Goal: Feedback & Contribution: Contribute content

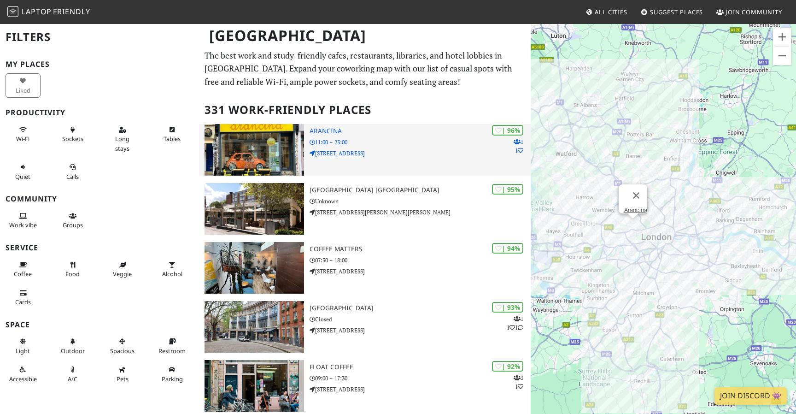
click at [405, 142] on p "11:00 – 23:00" at bounding box center [420, 142] width 221 height 9
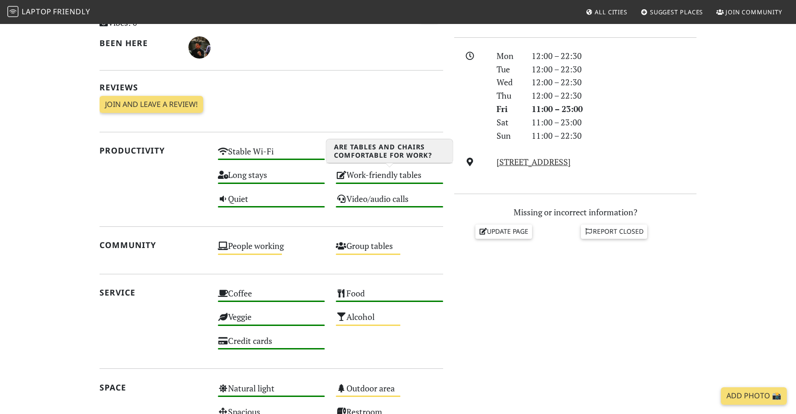
scroll to position [250, 0]
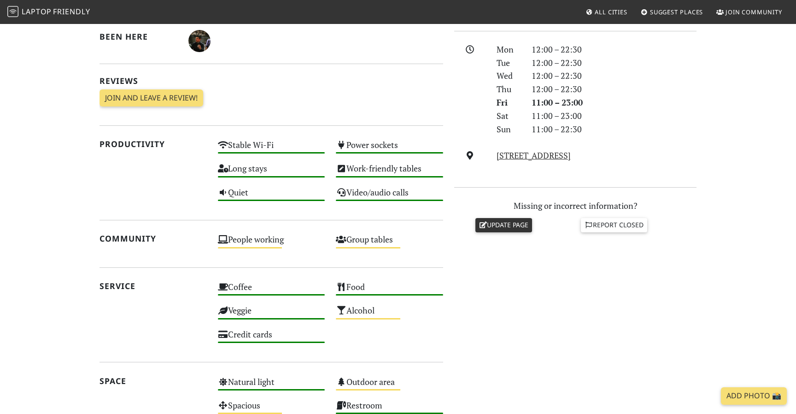
click at [489, 229] on link "Update page" at bounding box center [503, 225] width 57 height 14
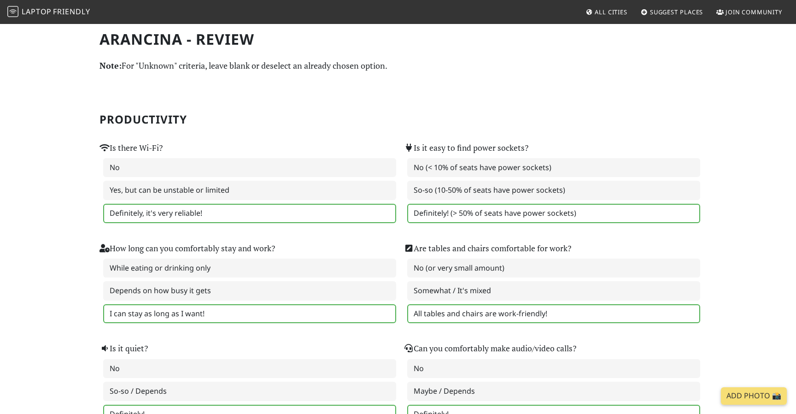
click at [419, 212] on label "Definitely! (> 50% of seats have power sockets)" at bounding box center [553, 213] width 293 height 19
click at [383, 210] on label "Definitely, it's very reliable!" at bounding box center [249, 213] width 293 height 19
click at [439, 221] on label "Definitely! (> 50% of seats have power sockets)" at bounding box center [553, 213] width 293 height 19
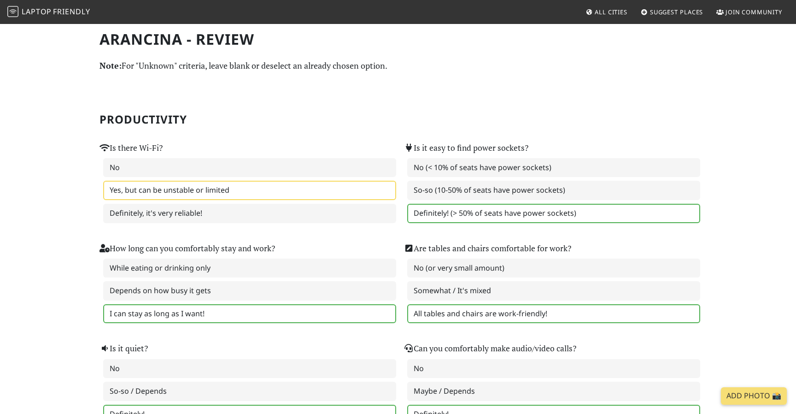
click at [392, 189] on label "Yes, but can be unstable or limited" at bounding box center [249, 190] width 293 height 19
click at [371, 213] on label "Definitely, it's very reliable!" at bounding box center [249, 213] width 293 height 19
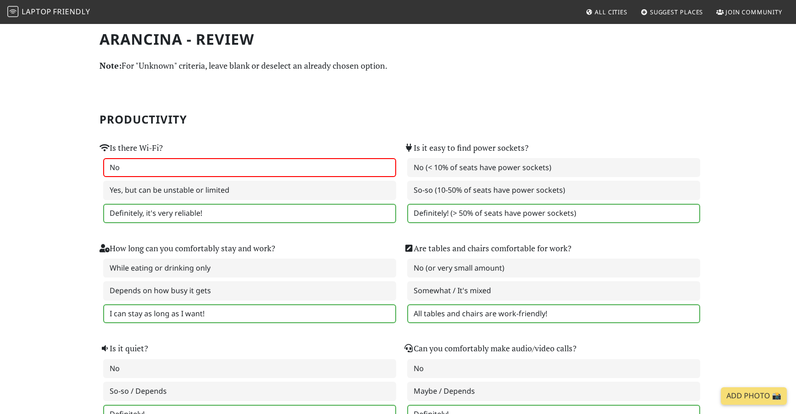
click at [349, 176] on label "No" at bounding box center [249, 167] width 293 height 19
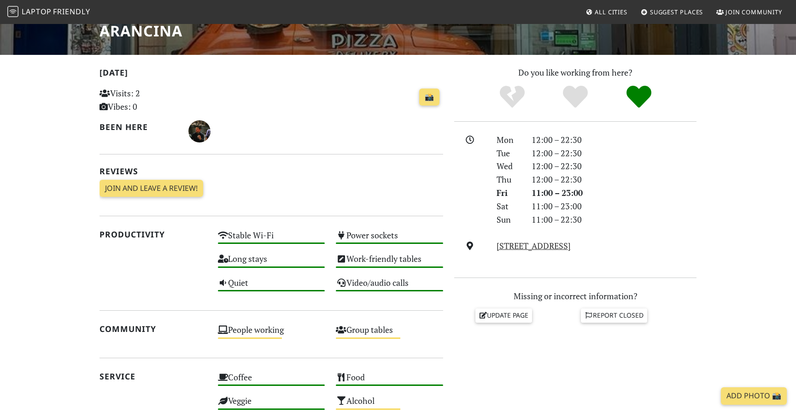
scroll to position [161, 0]
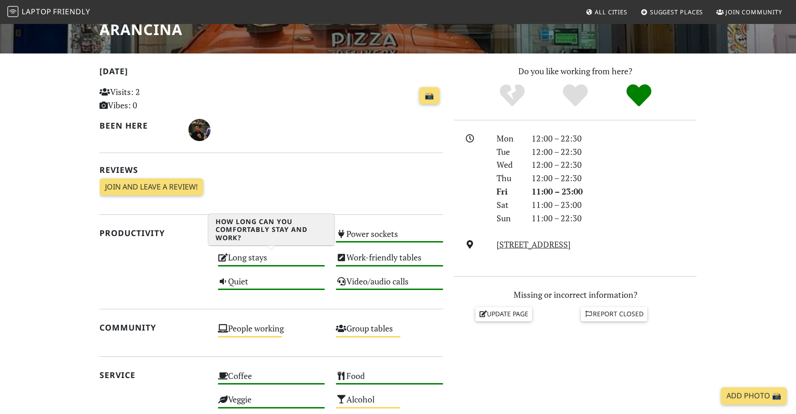
click at [261, 262] on div "Long stays High" at bounding box center [271, 261] width 118 height 23
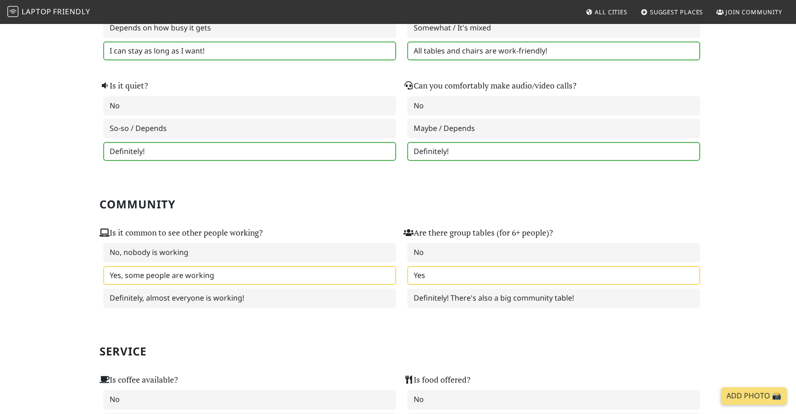
scroll to position [262, 0]
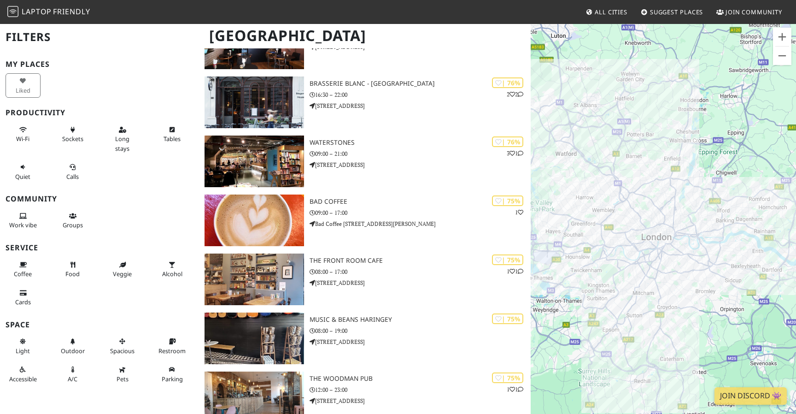
scroll to position [5370, 0]
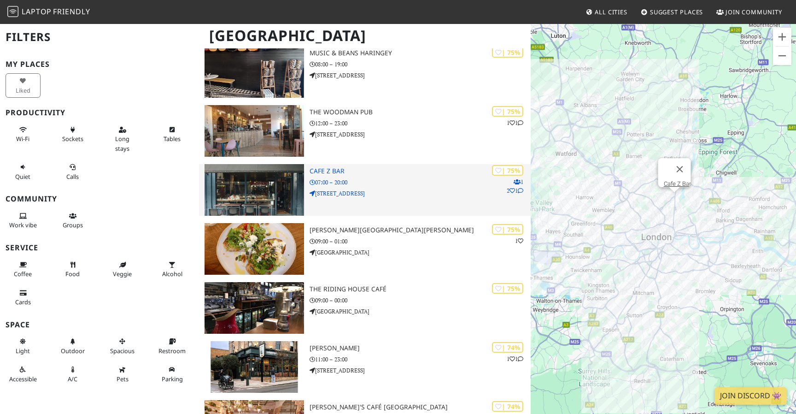
click at [316, 173] on h3 "Cafe Z Bar" at bounding box center [420, 171] width 221 height 8
click at [326, 169] on h3 "Cafe Z Bar" at bounding box center [420, 171] width 221 height 8
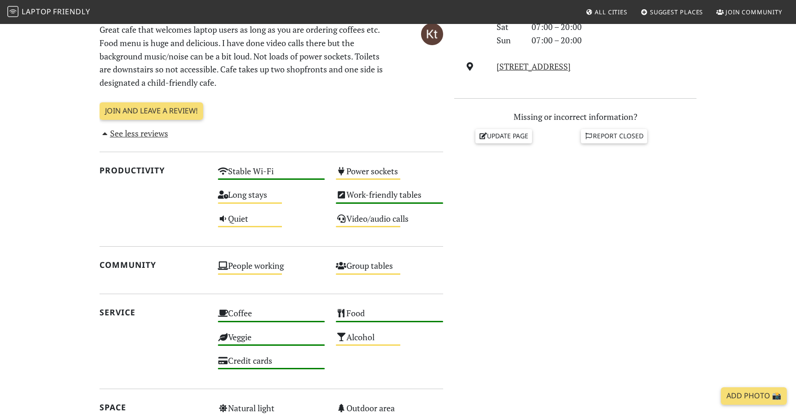
scroll to position [340, 0]
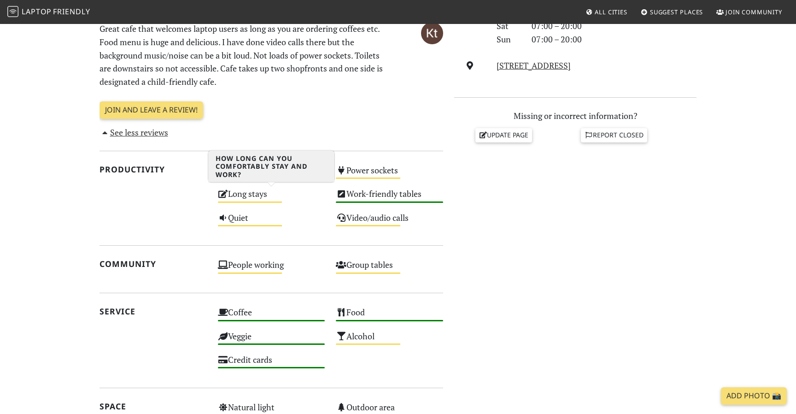
click at [252, 204] on div "Long stays Medium" at bounding box center [271, 197] width 118 height 23
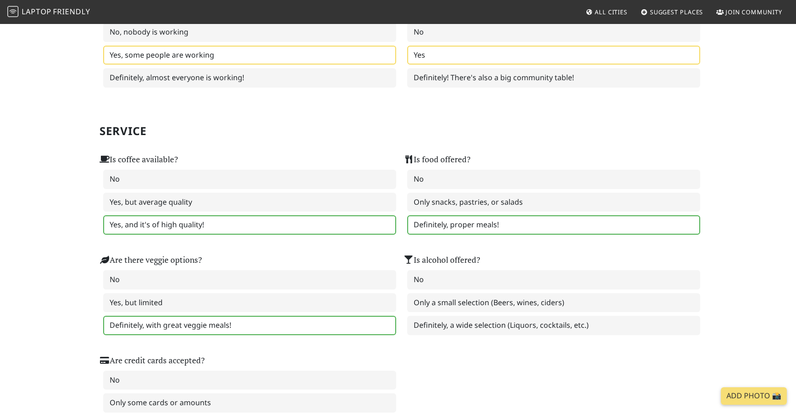
scroll to position [492, 0]
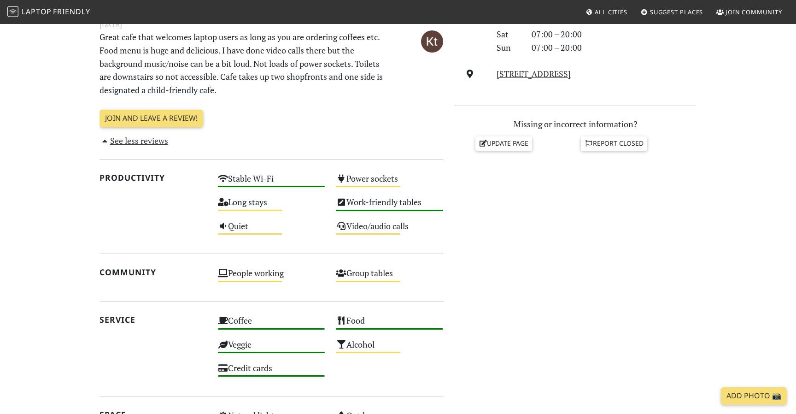
scroll to position [340, 0]
